Goal: Check status: Check status

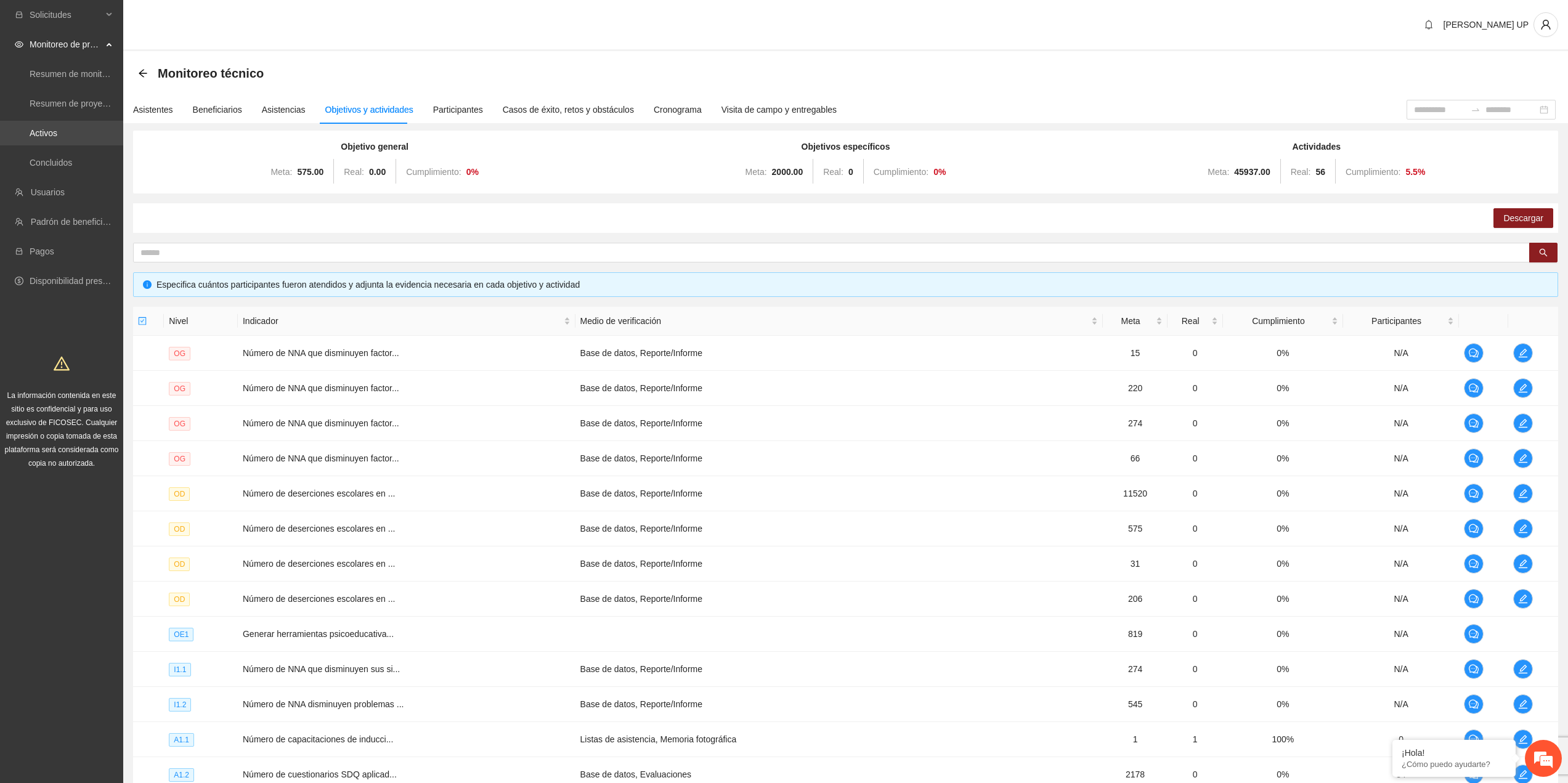
click at [58, 138] on link "Activos" at bounding box center [43, 133] width 27 height 10
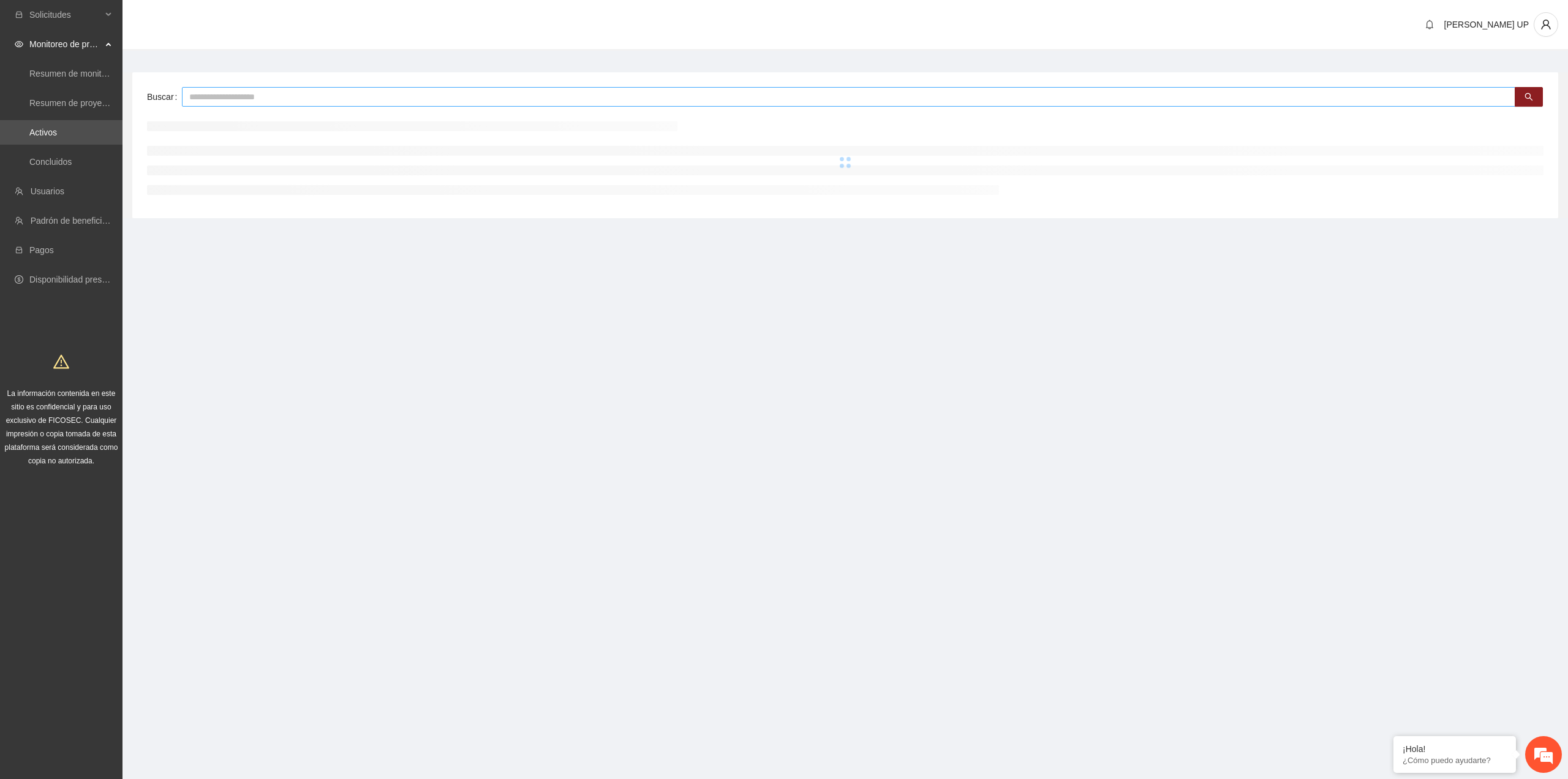
click at [192, 99] on input "text" at bounding box center [849, 97] width 1334 height 20
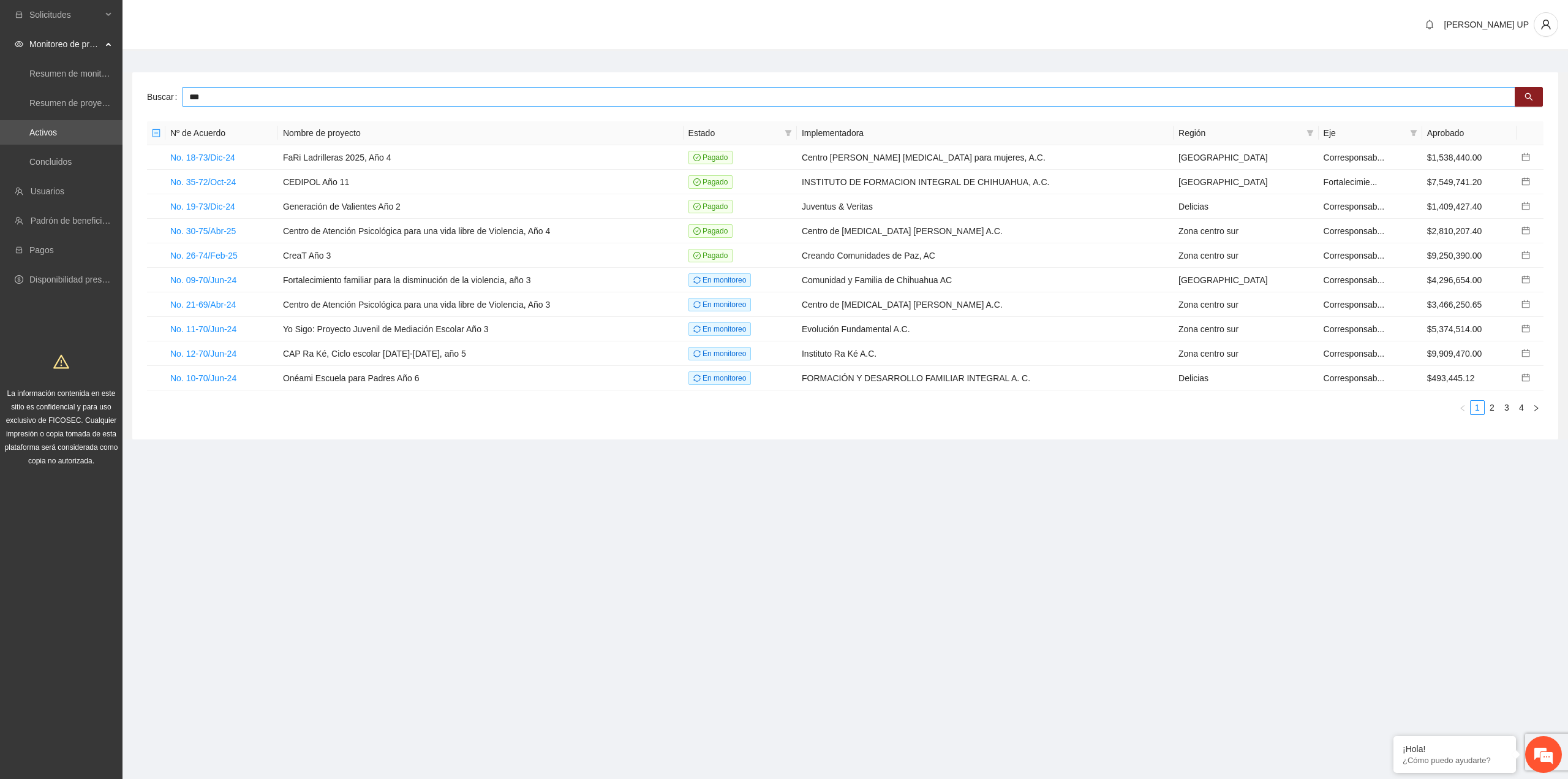
type input "***"
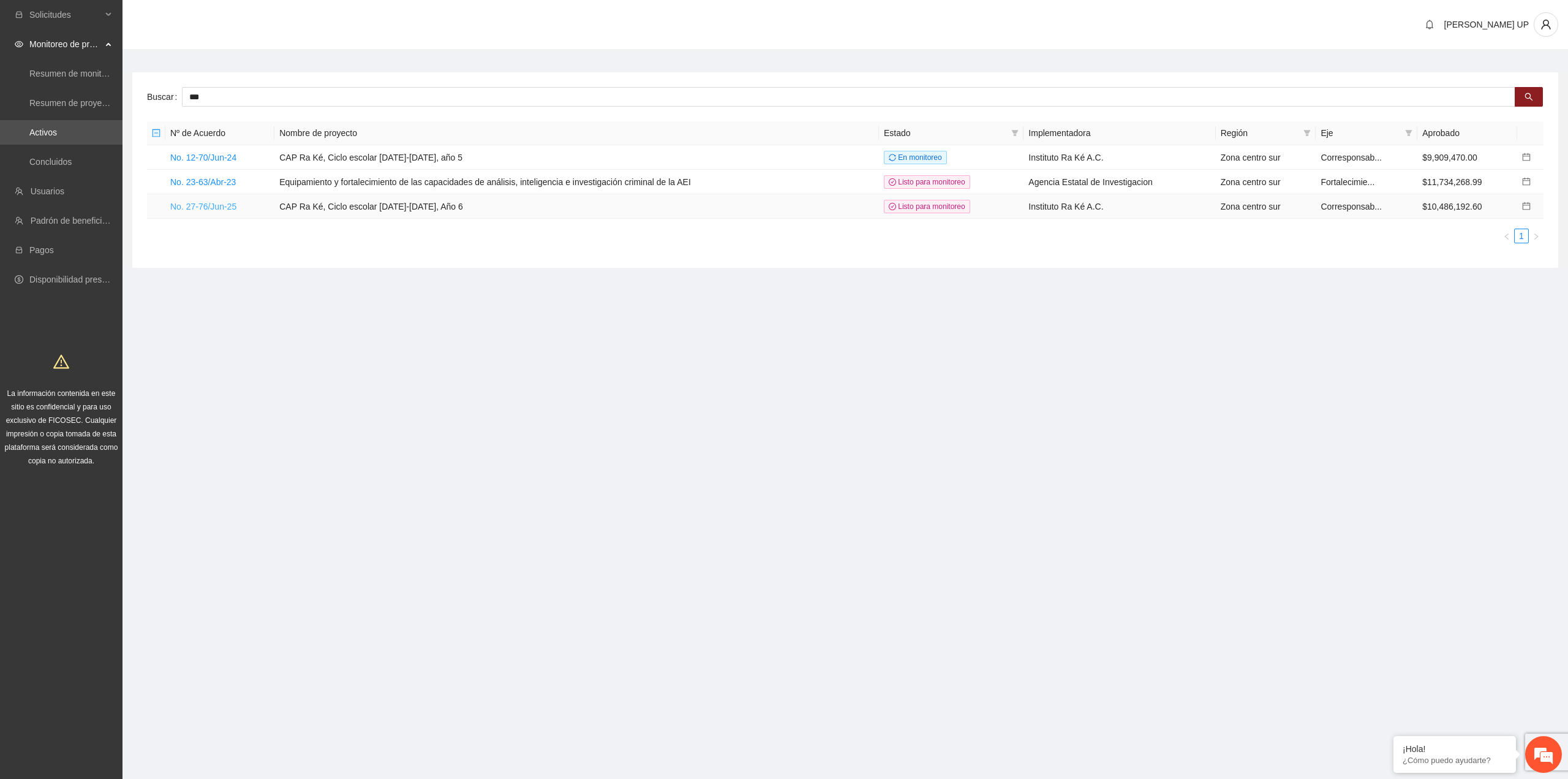
click at [219, 202] on link "No. 27-76/Jun-25" at bounding box center [204, 206] width 66 height 10
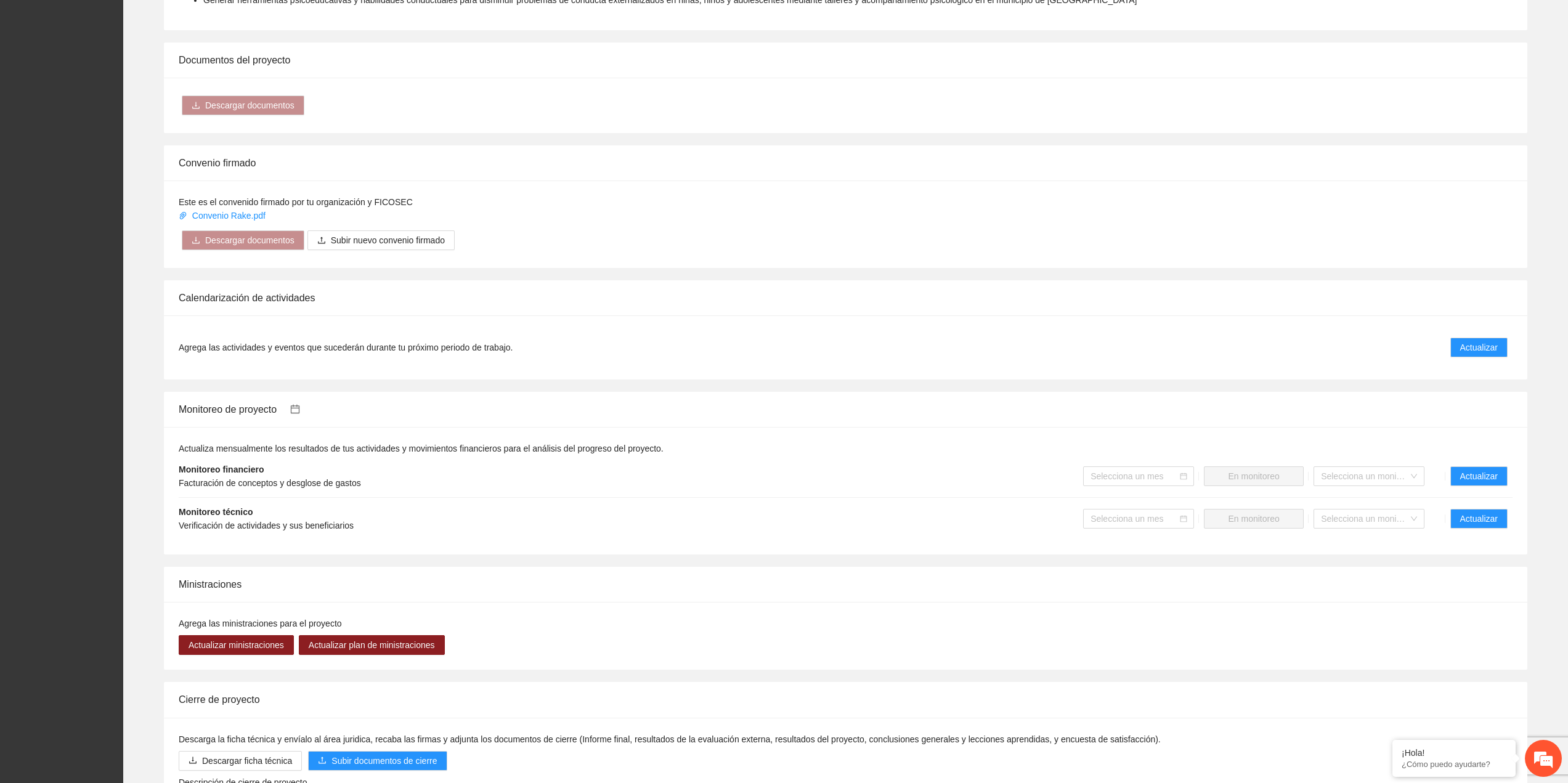
scroll to position [932, 0]
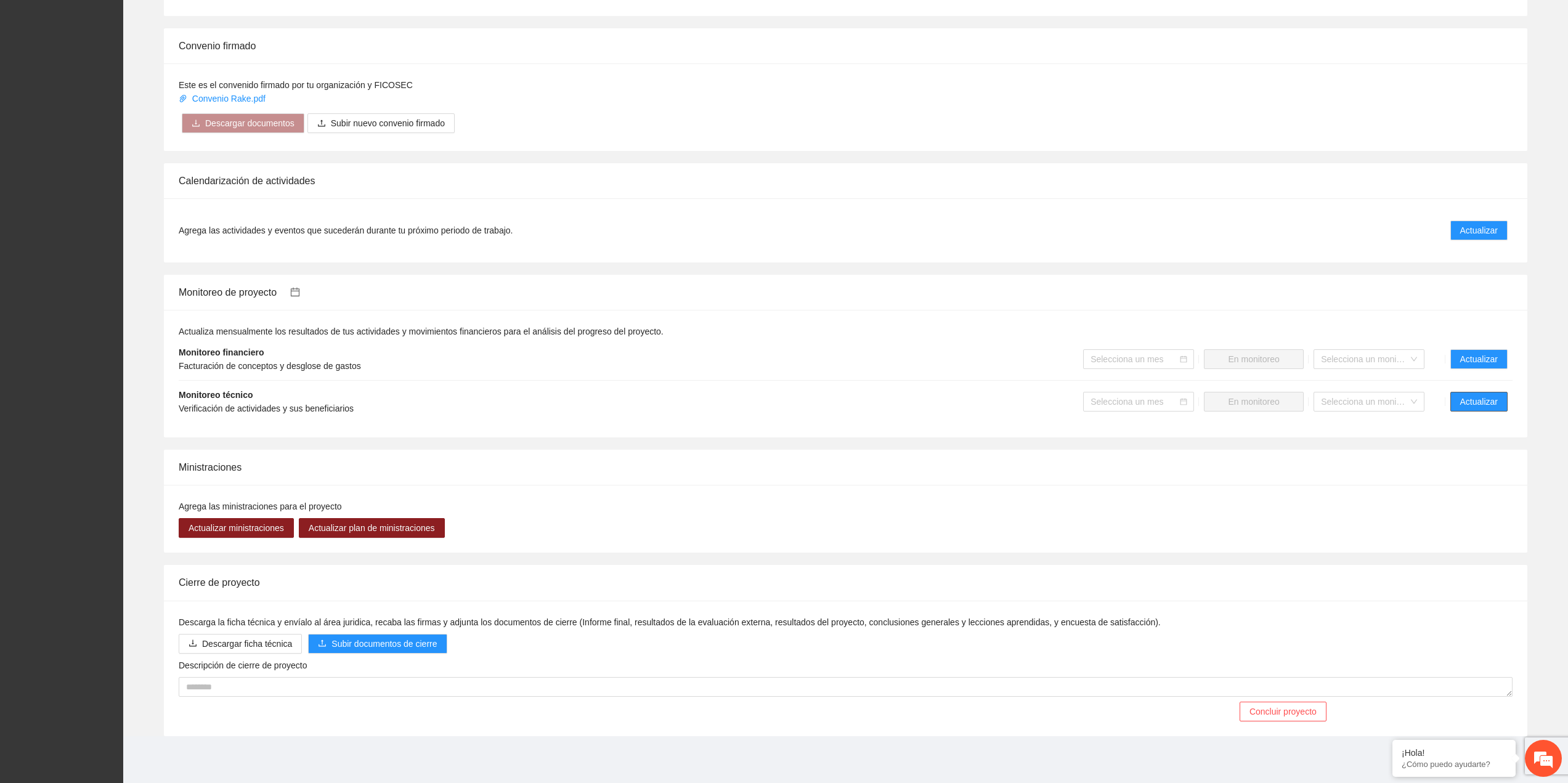
click at [1459, 396] on button "Actualizar" at bounding box center [1479, 402] width 58 height 20
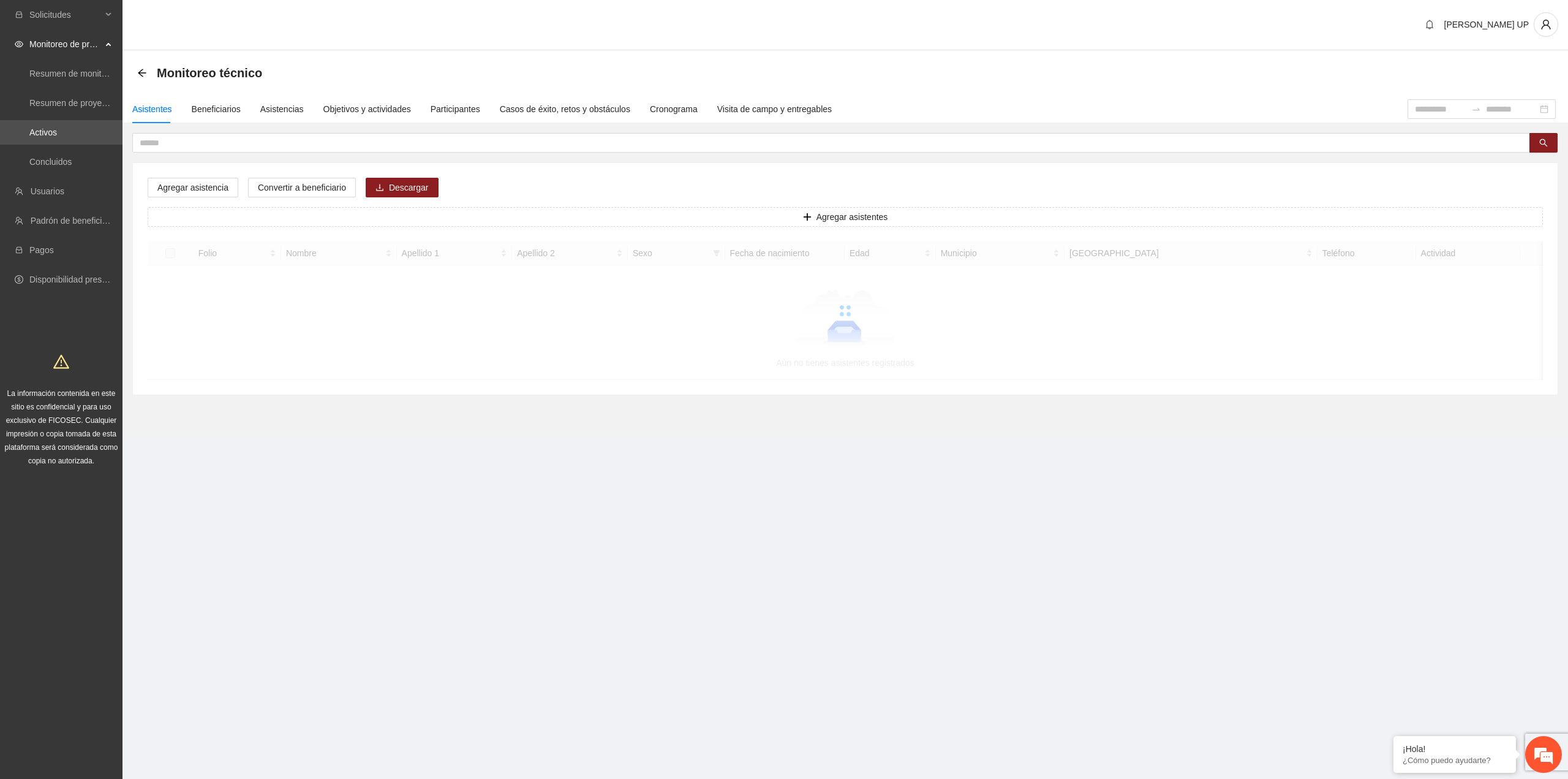
click at [328, 89] on div "Monitoreo técnico" at bounding box center [845, 73] width 1446 height 44
click at [332, 98] on div "Objetivos y actividades" at bounding box center [367, 109] width 88 height 28
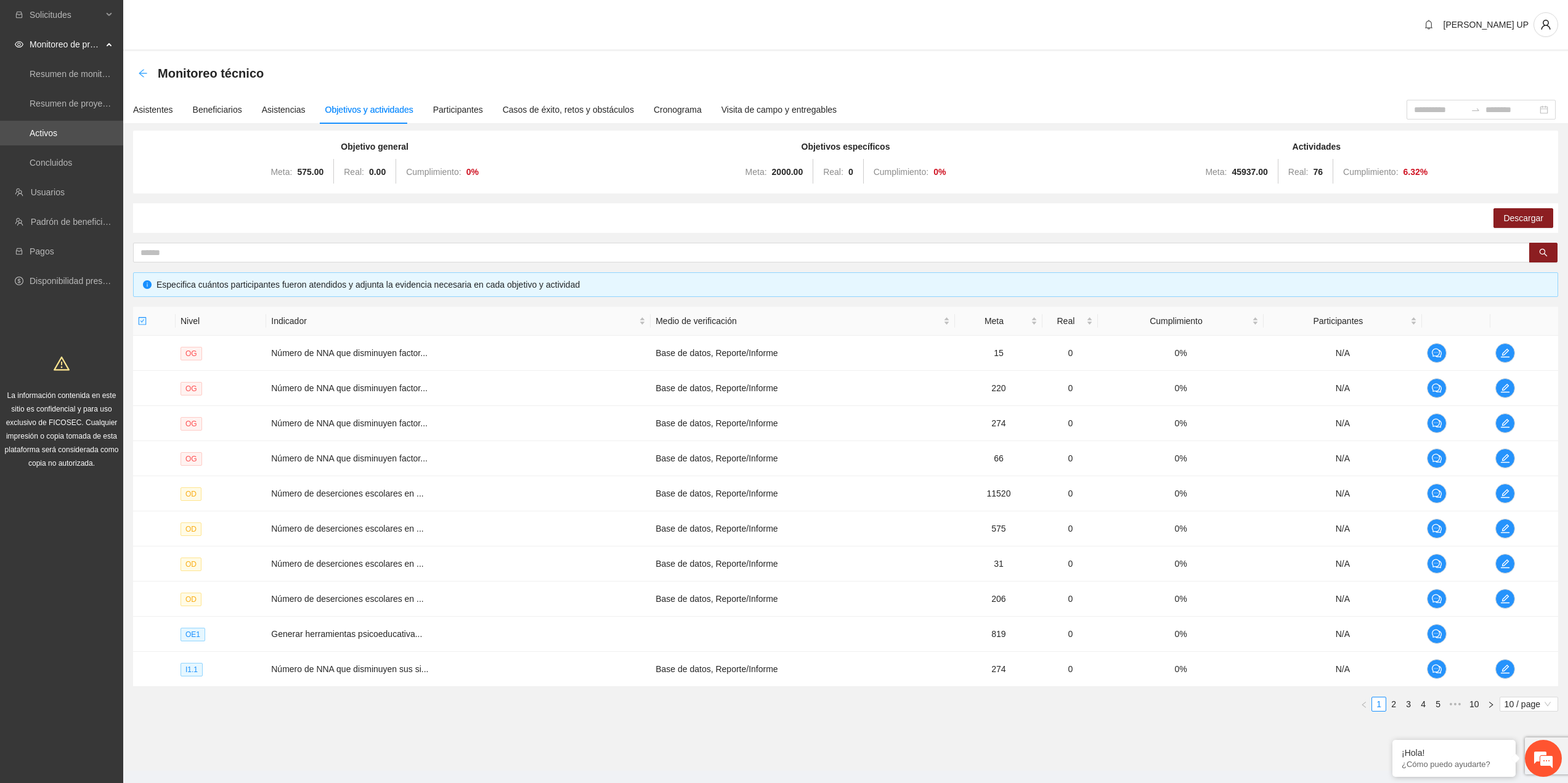
click at [147, 71] on icon "arrow-left" at bounding box center [143, 73] width 10 height 10
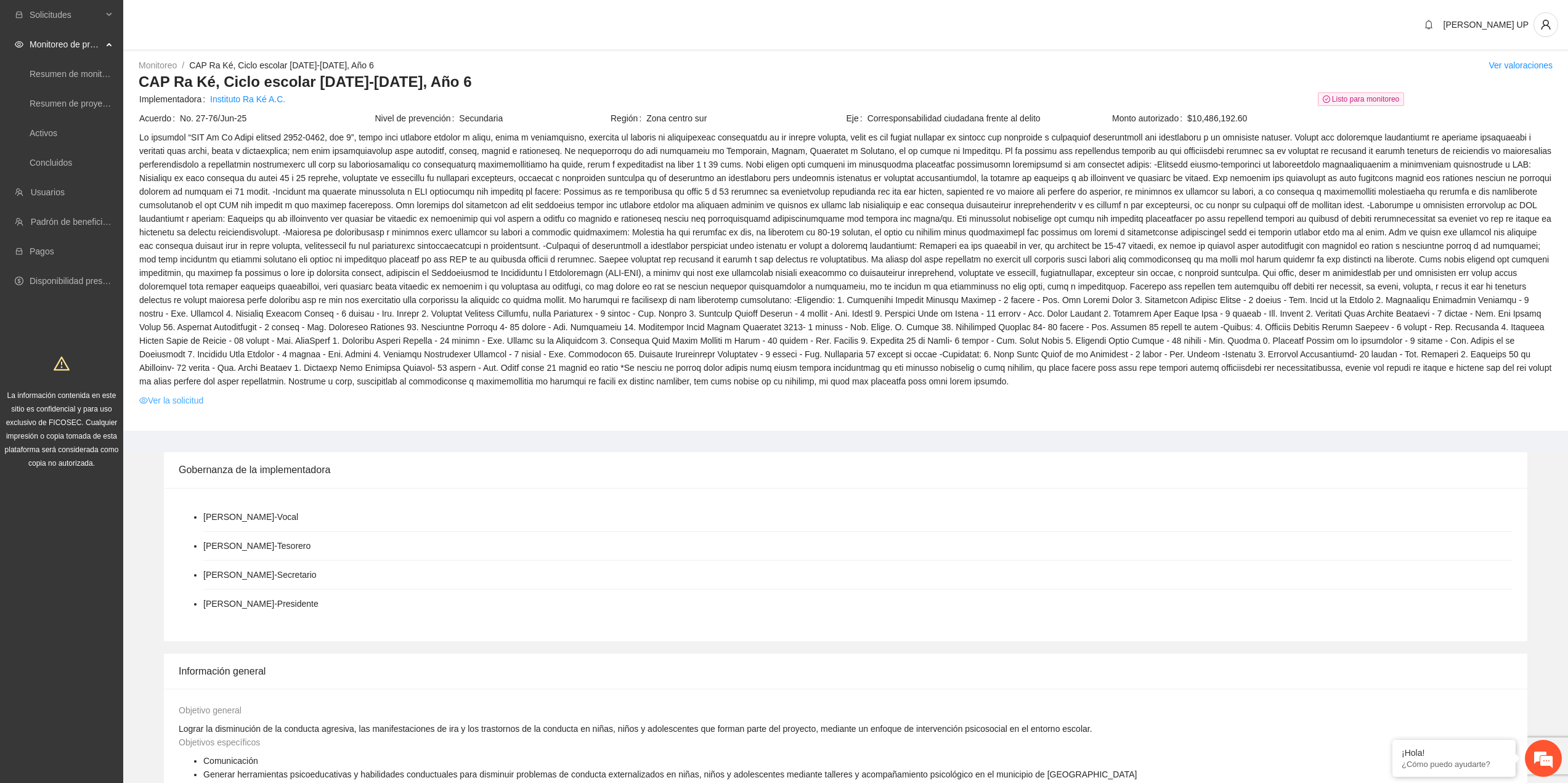
click at [181, 400] on link "Ver la solicitud" at bounding box center [171, 400] width 64 height 14
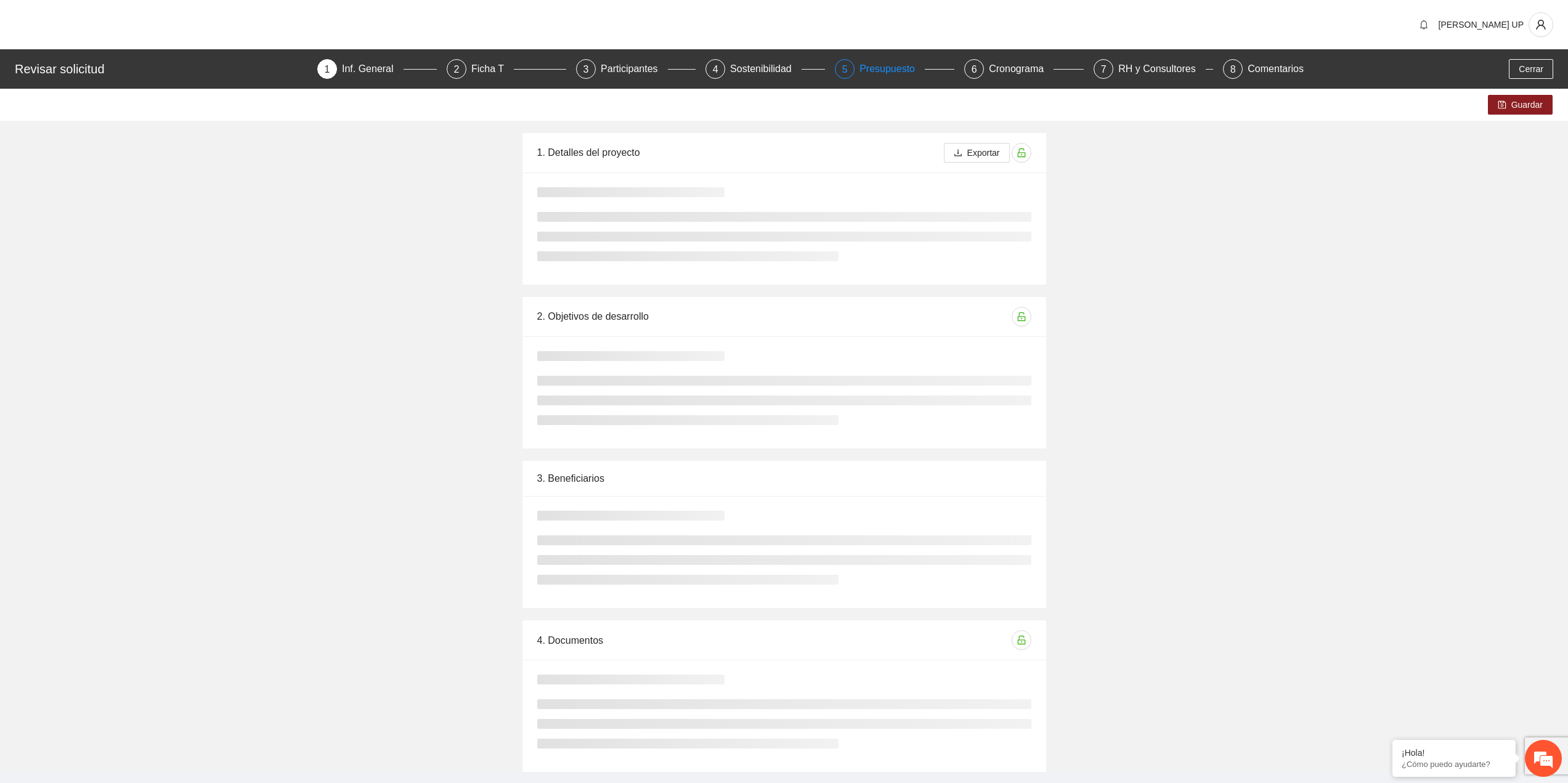
click at [901, 63] on div "Presupuesto" at bounding box center [892, 69] width 65 height 20
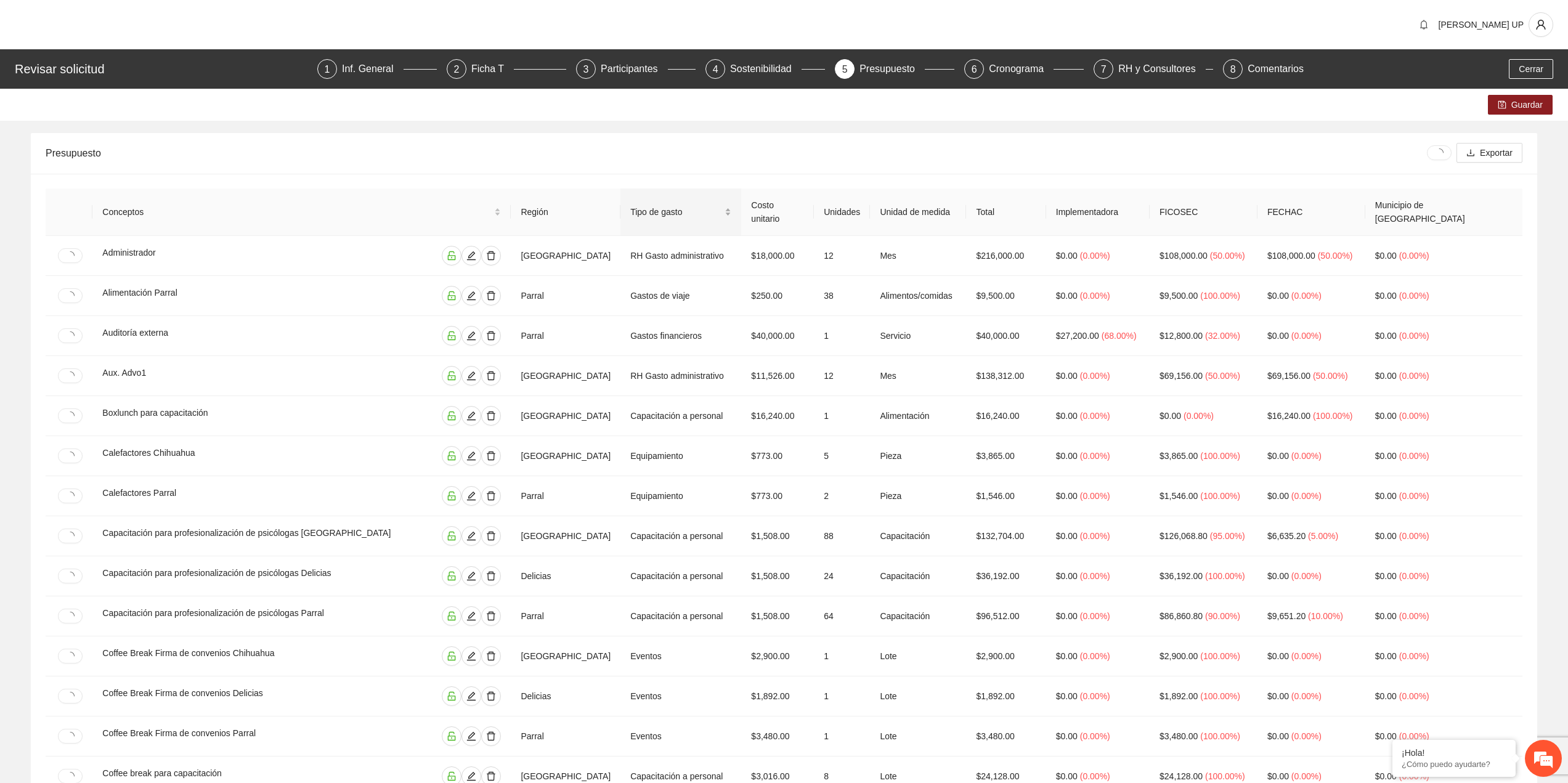
click at [691, 205] on span "Tipo de gasto" at bounding box center [676, 212] width 92 height 14
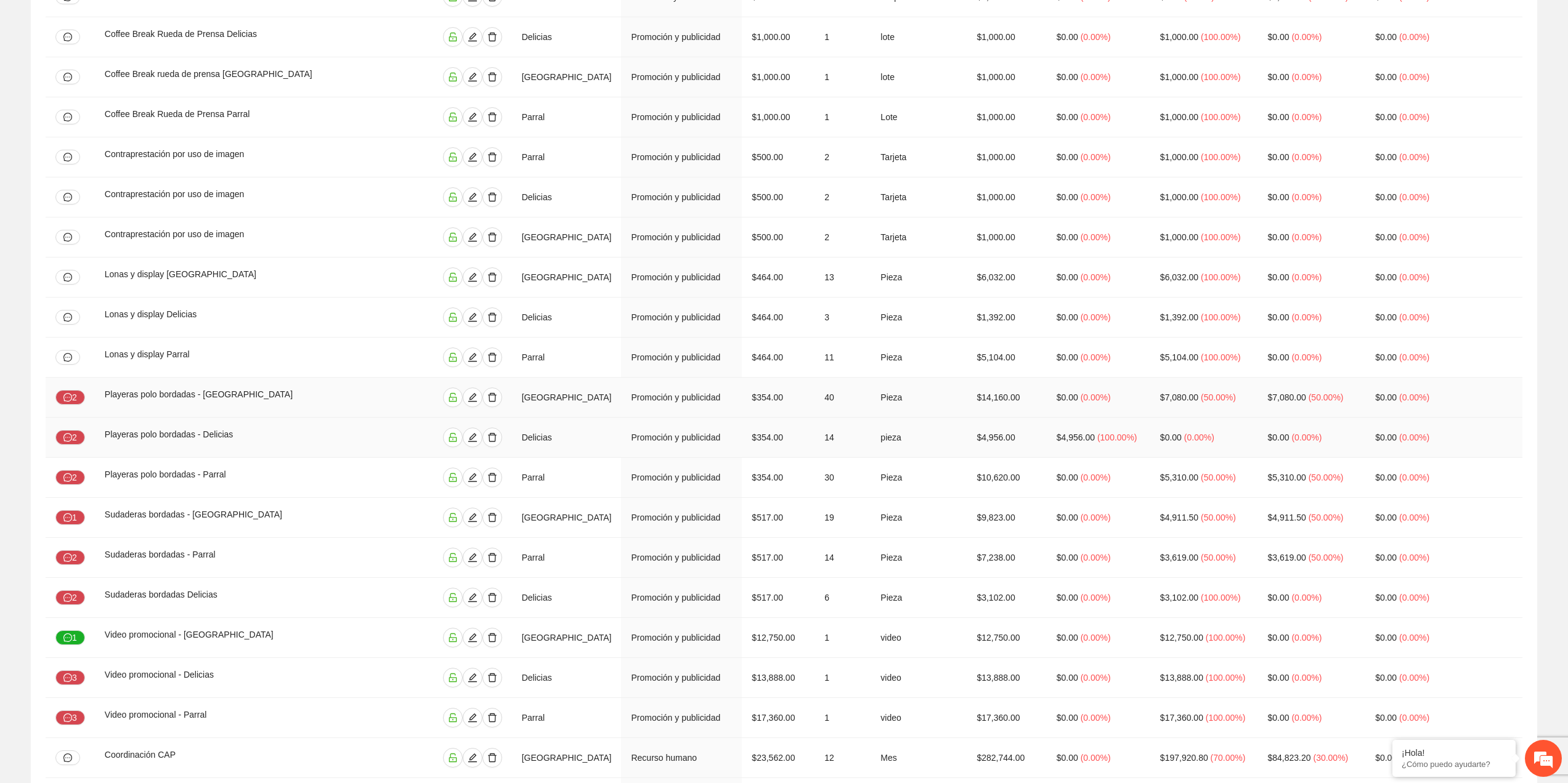
scroll to position [1966, 0]
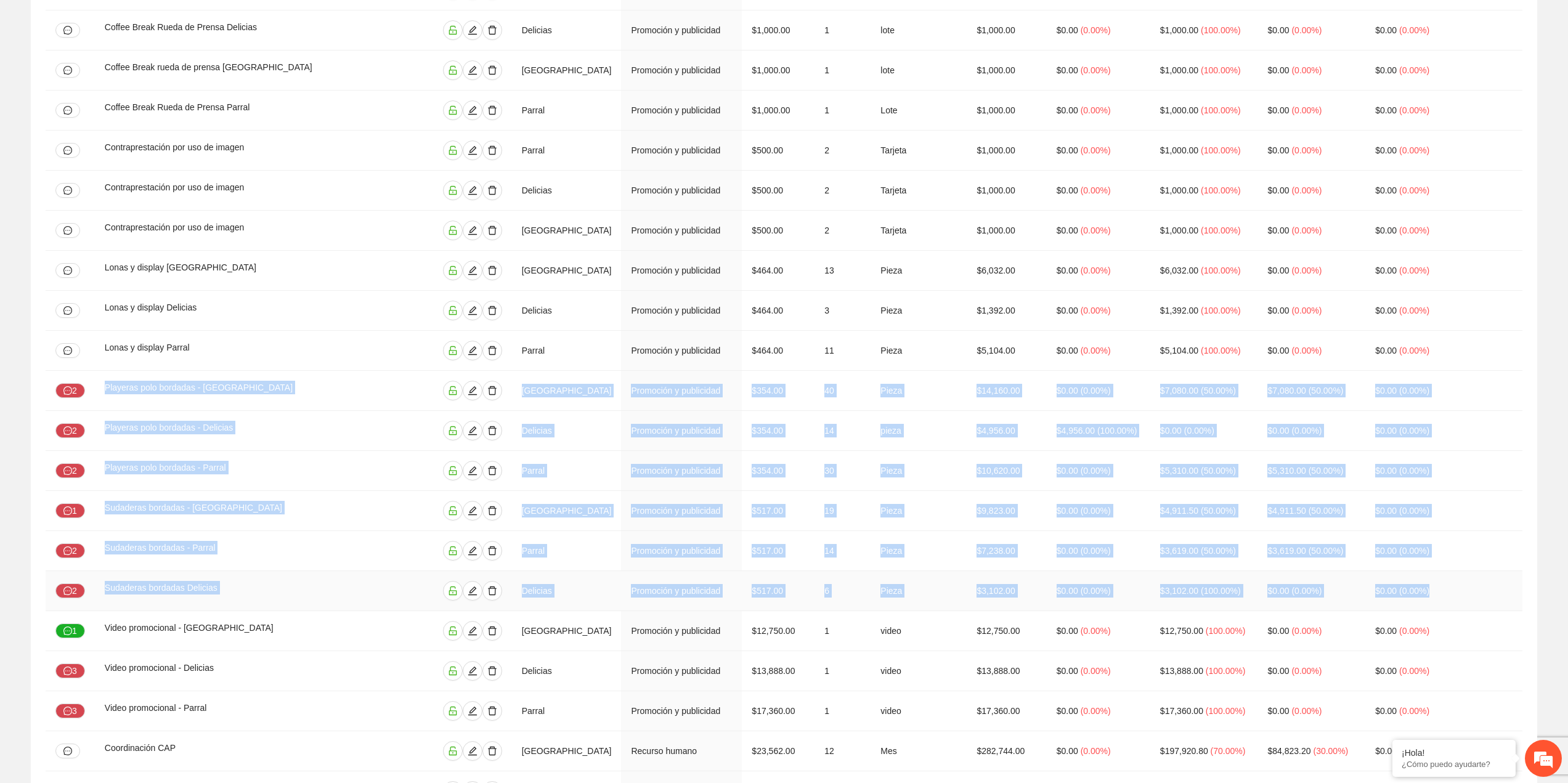
drag, startPoint x: 100, startPoint y: 357, endPoint x: 1467, endPoint y: 555, distance: 1381.3
click at [1467, 555] on tbody "Boxlunch para capacitación Chihuahua Capacitación a personal $16,240.00 1 Alime…" at bounding box center [784, 470] width 1477 height 4404
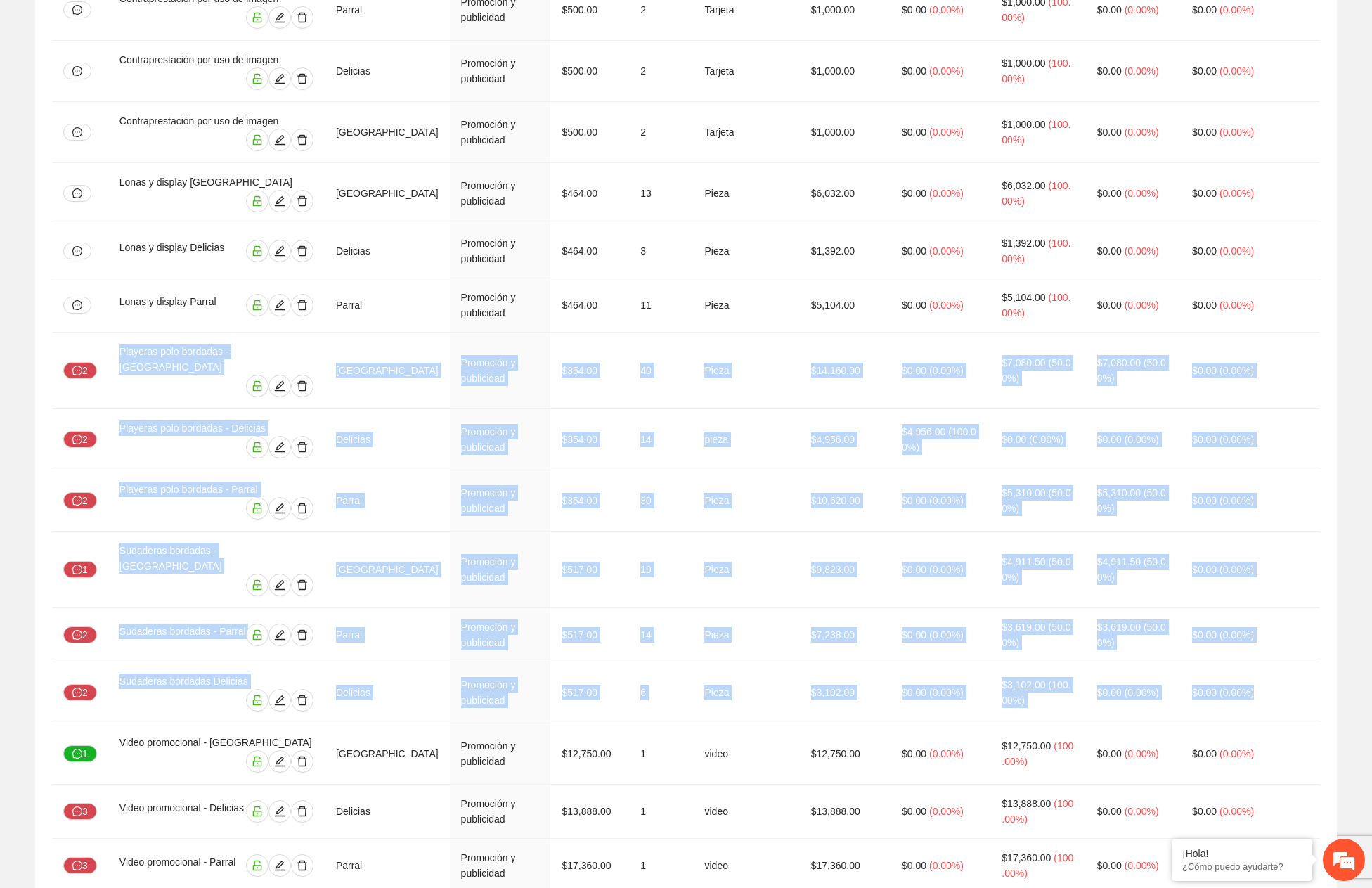
scroll to position [3118, 0]
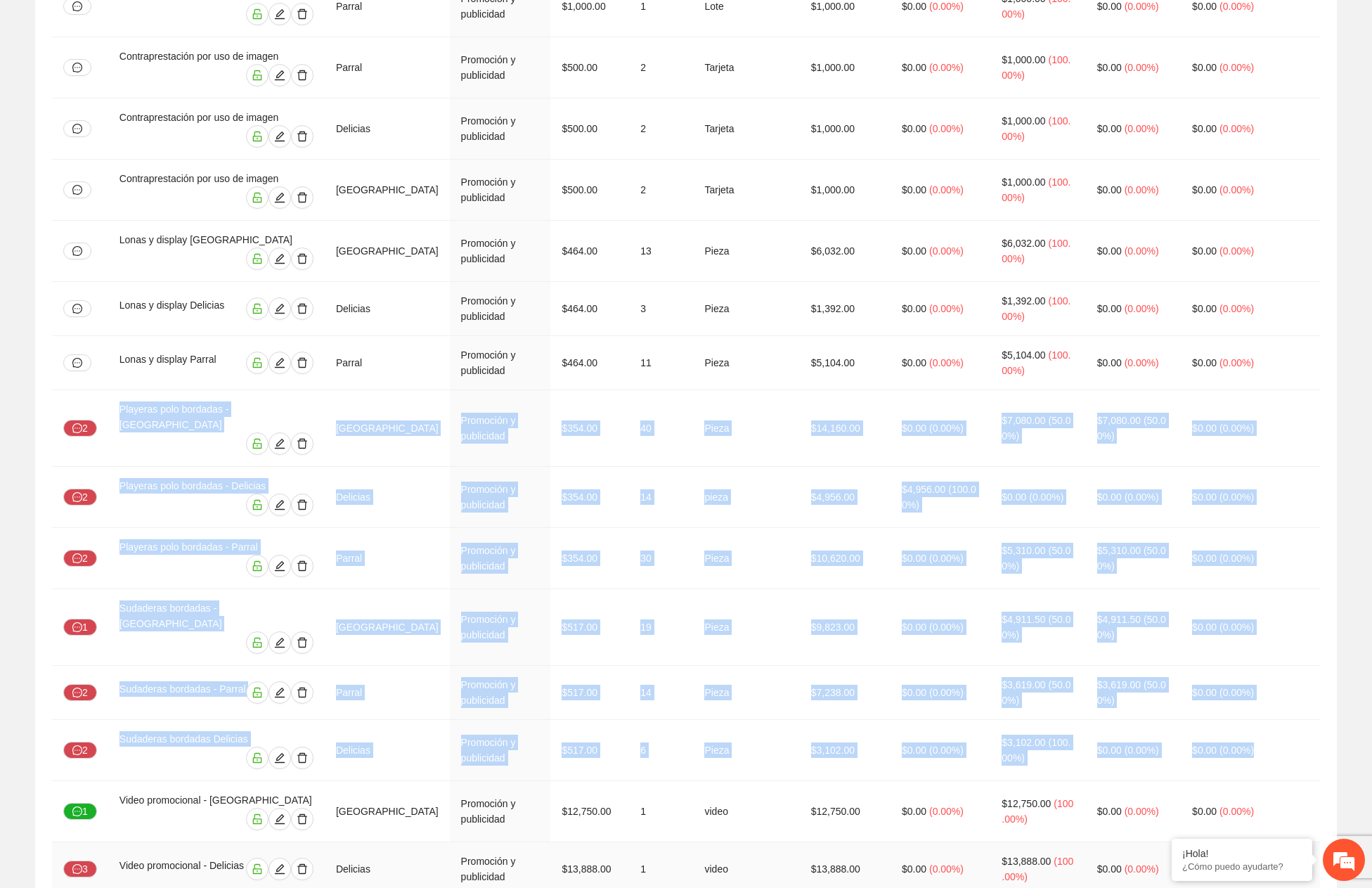
click at [1309, 842] on td "$0.00 ( 0.00% )" at bounding box center [1250, 869] width 139 height 54
drag, startPoint x: 114, startPoint y: 97, endPoint x: 1316, endPoint y: 371, distance: 1232.8
click at [1318, 373] on tbody "Boxlunch para capacitación Chihuahua Capacitación a personal $16,240.00 1 Alime…" at bounding box center [686, 405] width 1268 height 6510
click at [724, 589] on td "Pieza" at bounding box center [746, 627] width 106 height 77
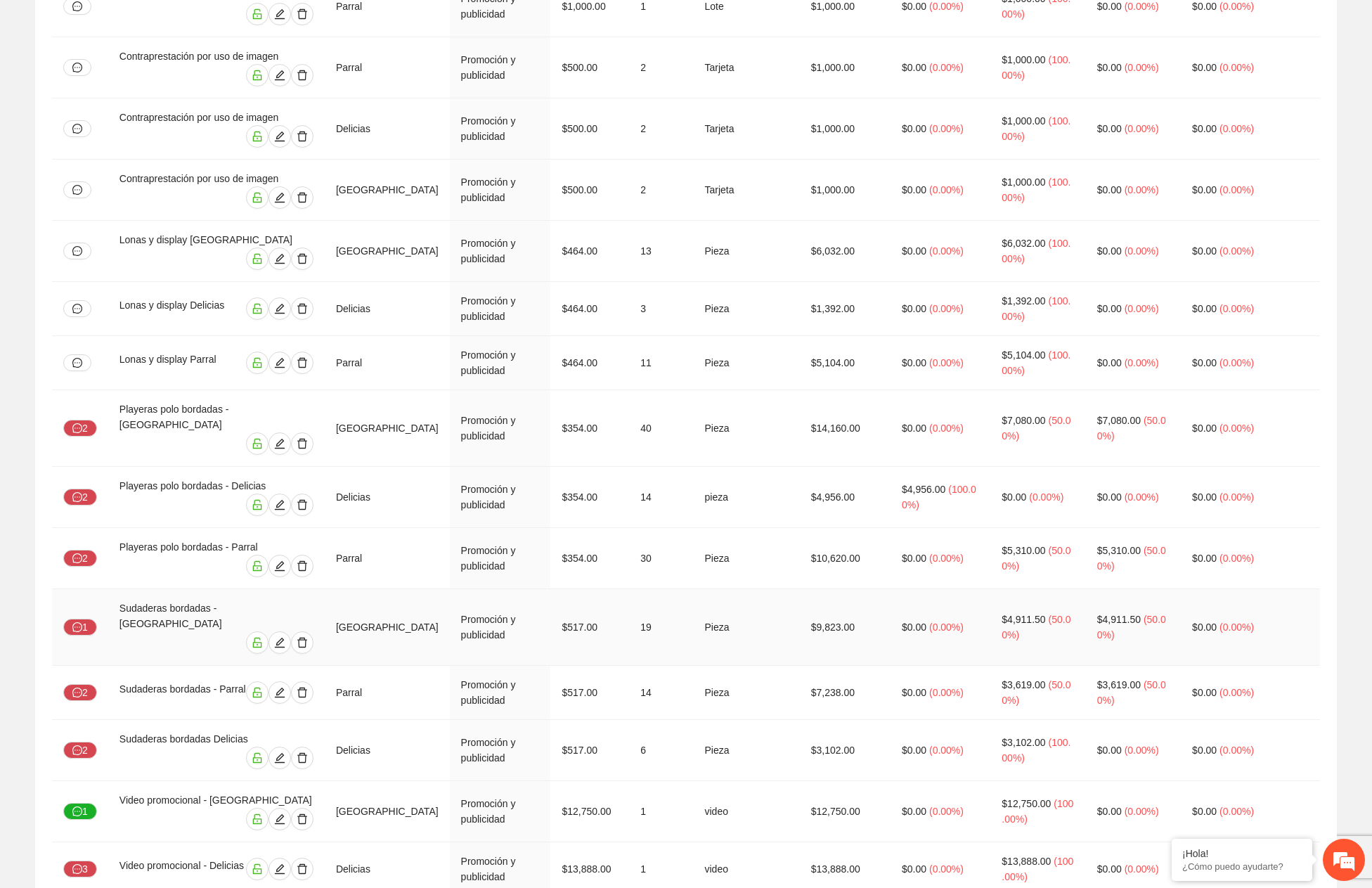
click at [799, 589] on td "Pieza" at bounding box center [746, 627] width 106 height 77
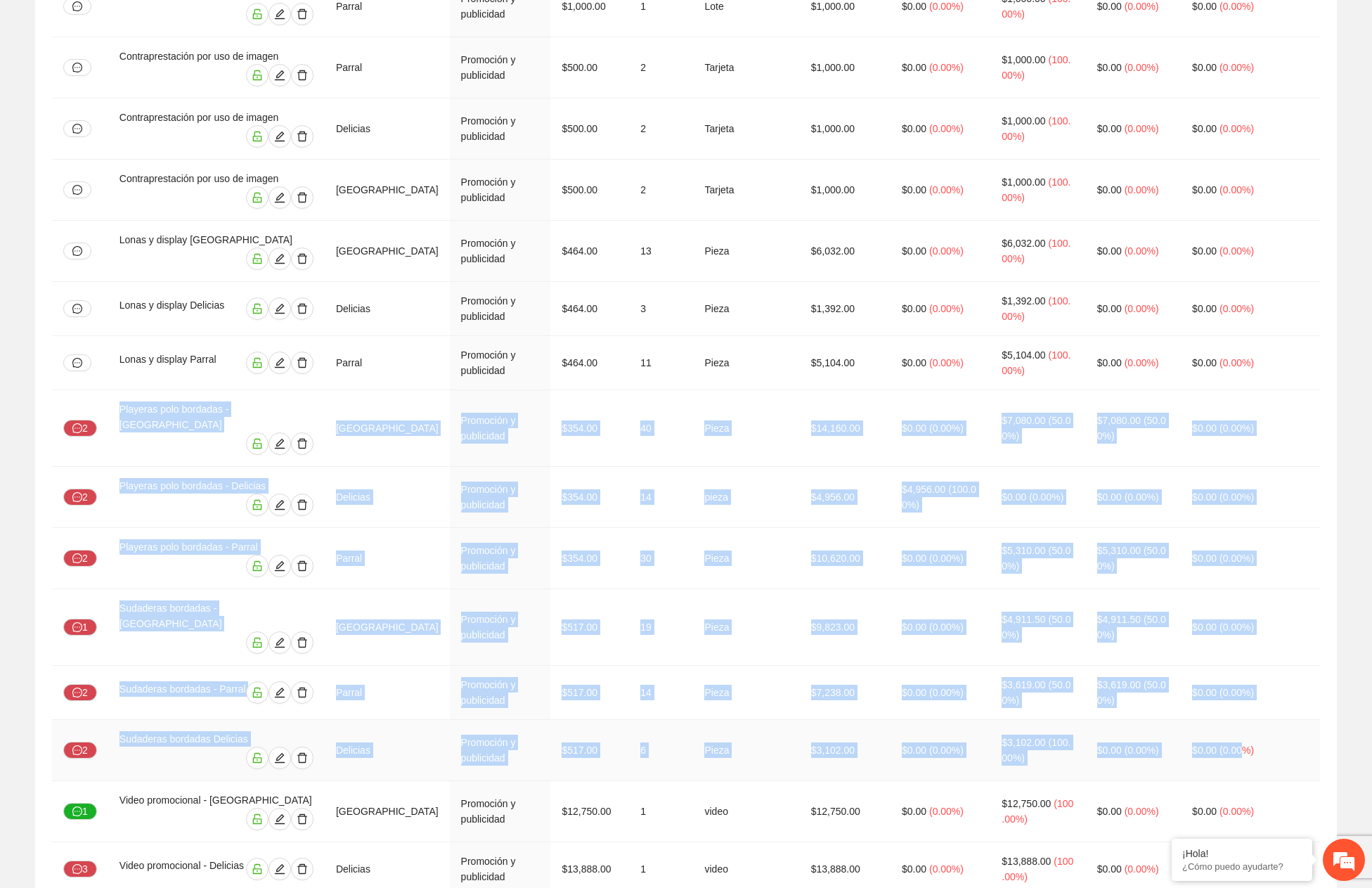
drag, startPoint x: 107, startPoint y: 98, endPoint x: 1277, endPoint y: 380, distance: 1203.5
click at [1277, 380] on tbody "Boxlunch para capacitación Chihuahua Capacitación a personal $16,240.00 1 Alime…" at bounding box center [686, 405] width 1268 height 6510
